Goal: Use online tool/utility: Utilize a website feature to perform a specific function

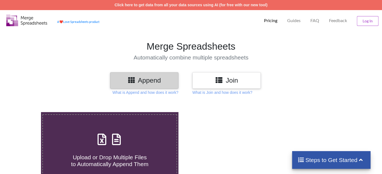
click at [101, 148] on div "Upload or Drop Multiple Files to Automatically Append Them" at bounding box center [110, 149] width 134 height 37
click at [26, 112] on input "Upload or Drop Multiple Files to Automatically Append Them" at bounding box center [26, 112] width 0 height 0
type input "C:\fakepath\Minimum_Data_Set_Report - 2025-08-10T205924.217.xlsx"
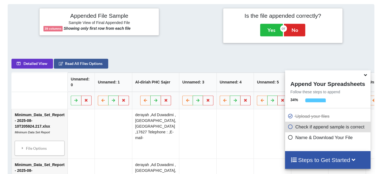
scroll to position [213, 0]
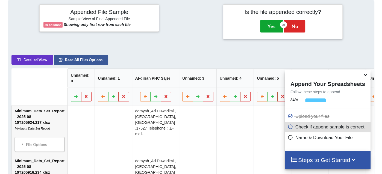
click at [274, 25] on button "Yes" at bounding box center [271, 26] width 23 height 13
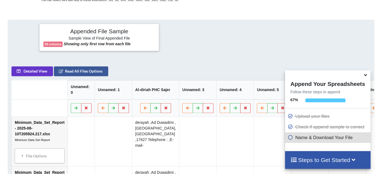
scroll to position [194, 0]
click at [367, 76] on icon at bounding box center [366, 74] width 6 height 5
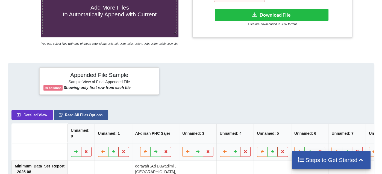
scroll to position [112, 0]
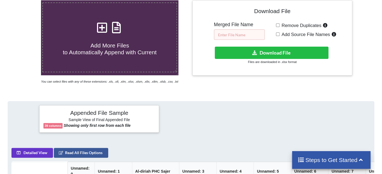
click at [241, 37] on input "text" at bounding box center [239, 35] width 51 height 10
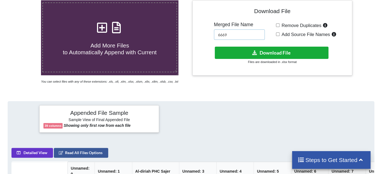
type input "6669"
click at [270, 56] on button "Download File" at bounding box center [272, 53] width 114 height 12
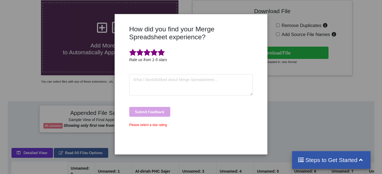
click at [161, 54] on span at bounding box center [161, 53] width 7 height 8
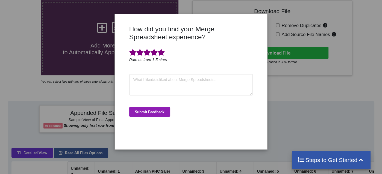
click at [155, 113] on button "Submit Feedback" at bounding box center [149, 112] width 41 height 10
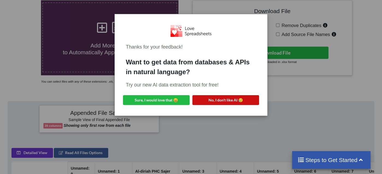
click at [218, 102] on button "No, I don't like AI 😥" at bounding box center [225, 100] width 67 height 10
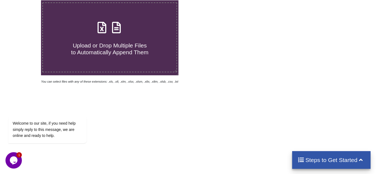
click at [110, 43] on span "Upload or Drop Multiple Files to Automatically Append Them" at bounding box center [109, 48] width 77 height 13
click at [26, 0] on input "Upload or Drop Multiple Files to Automatically Append Them" at bounding box center [26, 0] width 0 height 0
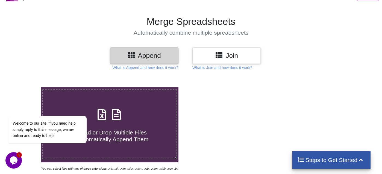
type input "C:\fakepath\Minimum_Data_Set_Report - 2025-08-10T211813.328.xlsx"
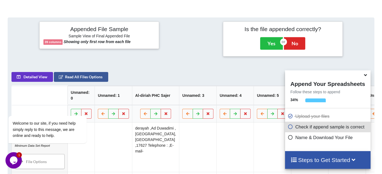
scroll to position [213, 0]
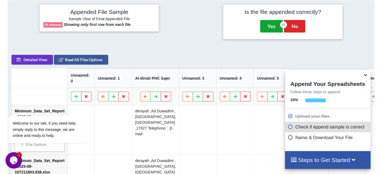
click at [272, 26] on button "Yes" at bounding box center [271, 26] width 23 height 13
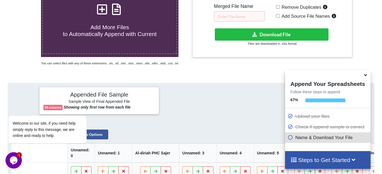
scroll to position [139, 0]
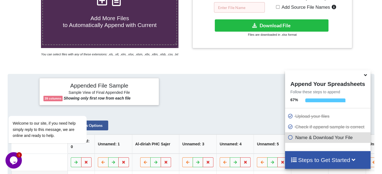
click at [236, 10] on input "text" at bounding box center [239, 7] width 51 height 10
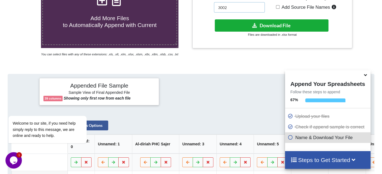
type input "3002"
click at [241, 22] on button "Download File" at bounding box center [272, 25] width 114 height 12
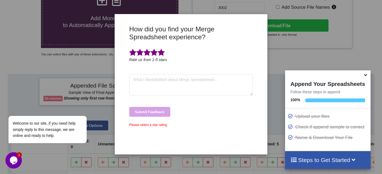
click at [162, 49] on span at bounding box center [161, 53] width 7 height 8
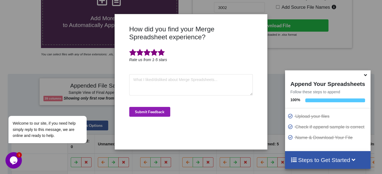
click at [149, 112] on button "Submit Feedback" at bounding box center [149, 112] width 41 height 10
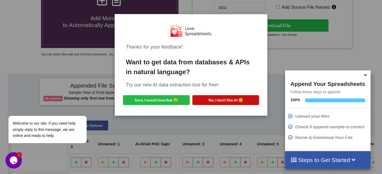
click at [205, 101] on button "No, I don't like AI 😥" at bounding box center [225, 100] width 67 height 10
